Goal: Find contact information: Find contact information

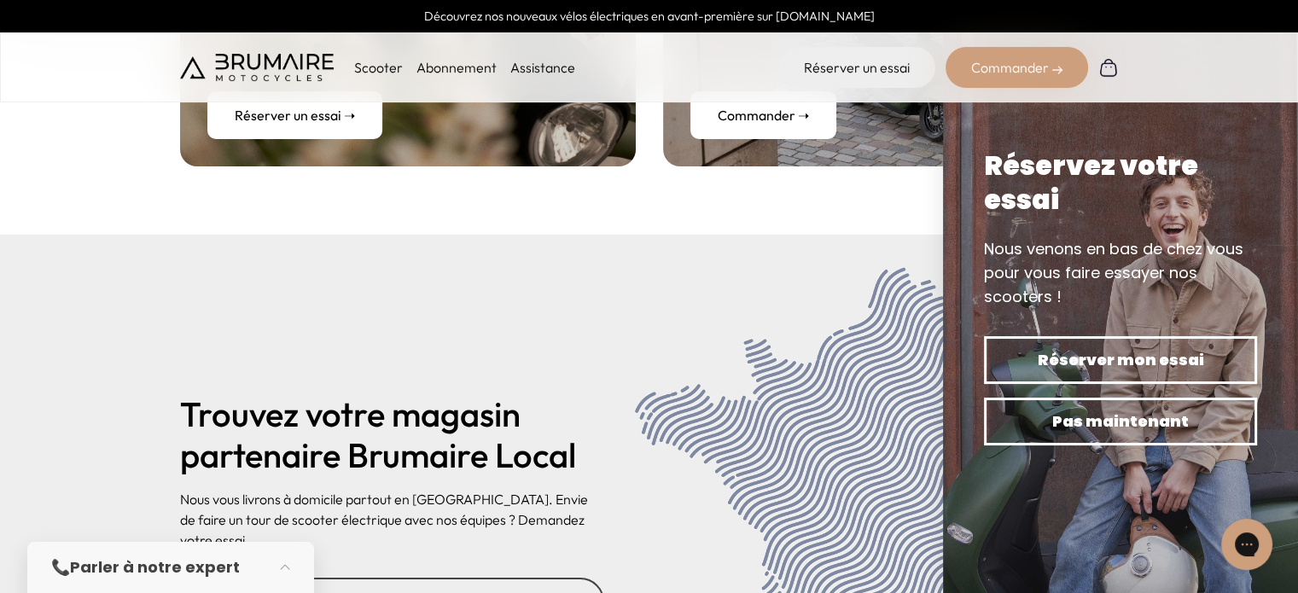
scroll to position [7057, 0]
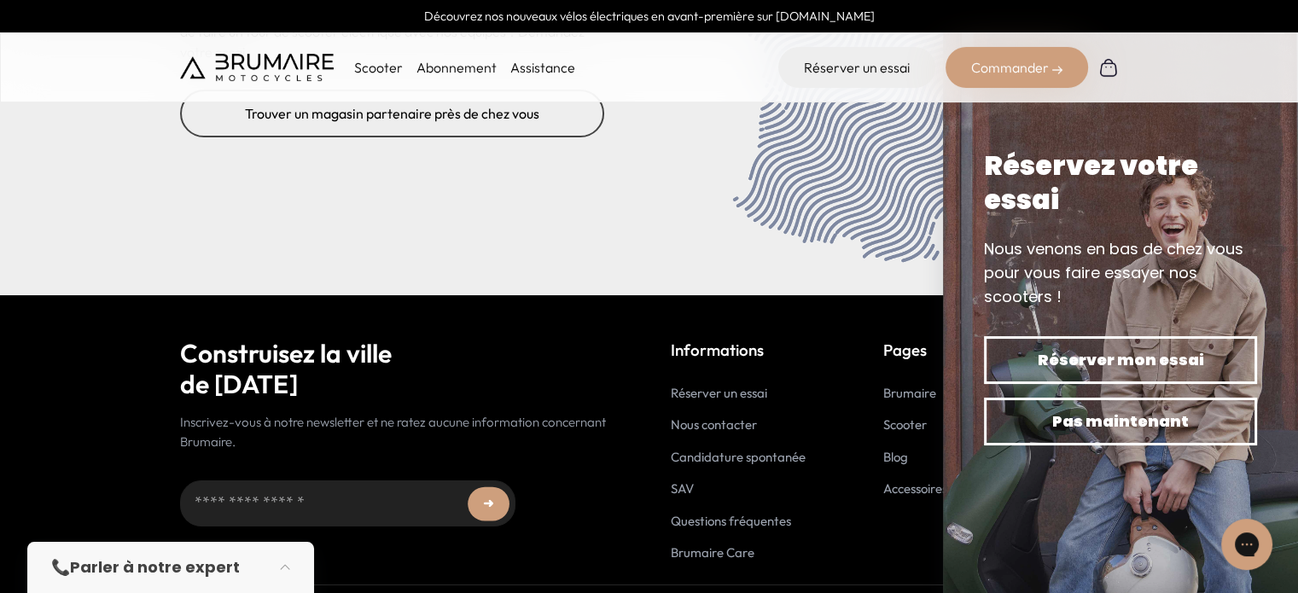
click at [691, 416] on link "Nous contacter" at bounding box center [714, 424] width 86 height 16
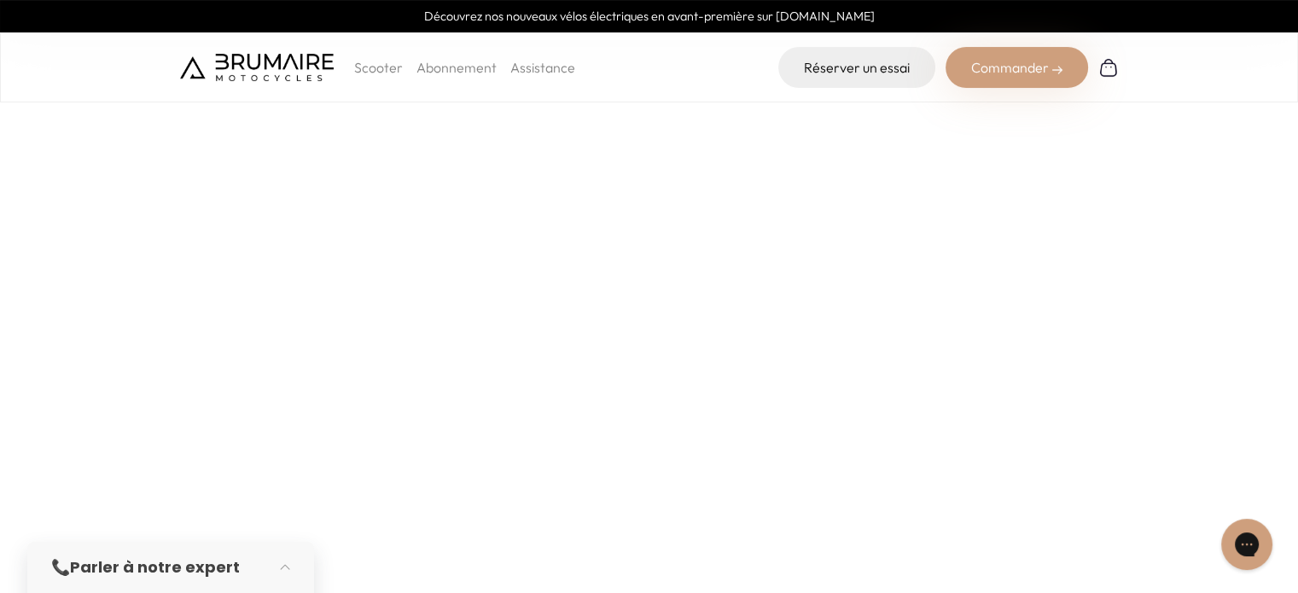
click at [243, 61] on img at bounding box center [257, 67] width 154 height 27
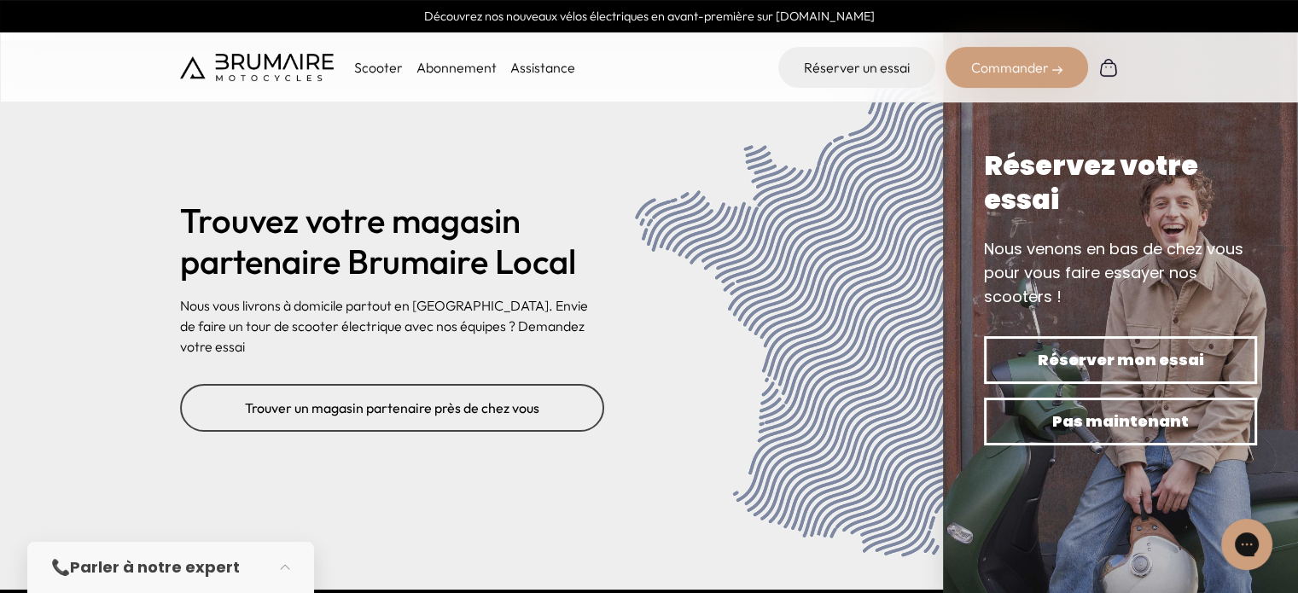
scroll to position [6801, 0]
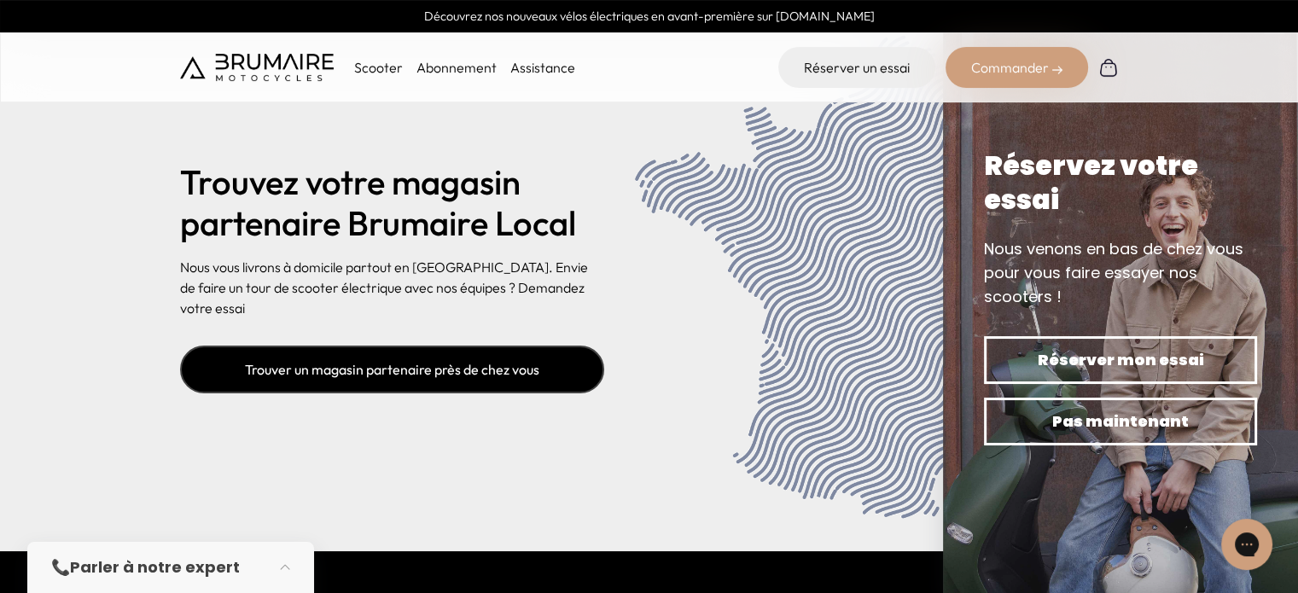
click at [515, 351] on link "Trouver un magasin partenaire près de chez vous" at bounding box center [392, 370] width 424 height 48
